Goal: Task Accomplishment & Management: Manage account settings

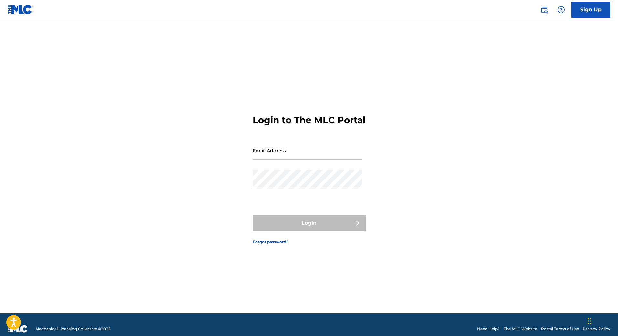
click at [288, 160] on input "Email Address" at bounding box center [307, 150] width 109 height 18
type input "[EMAIL_ADDRESS][DOMAIN_NAME]"
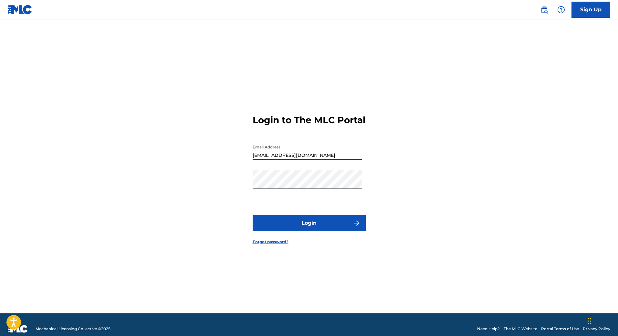
click at [306, 223] on button "Login" at bounding box center [309, 223] width 113 height 16
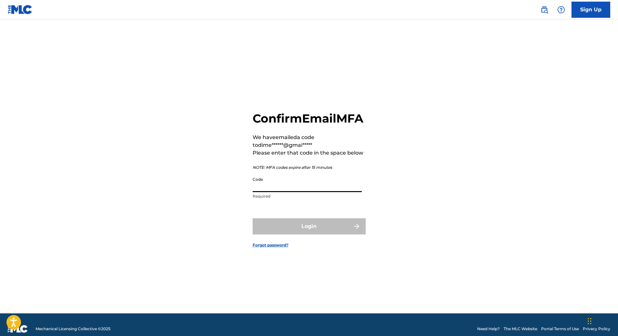
click at [286, 192] on input "Code" at bounding box center [307, 182] width 109 height 18
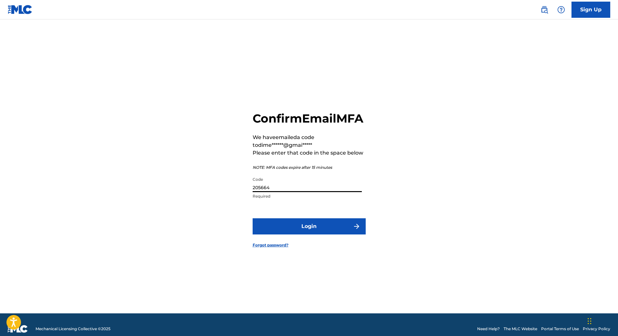
type input "205664"
click at [253, 218] on button "Login" at bounding box center [309, 226] width 113 height 16
